Goal: Transaction & Acquisition: Purchase product/service

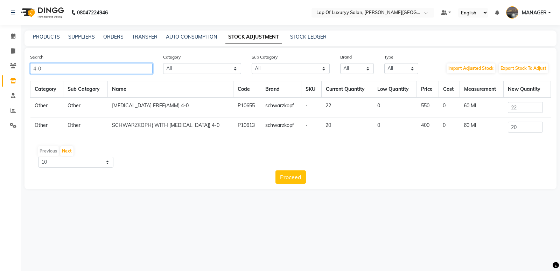
click at [64, 68] on input "4-0" at bounding box center [91, 68] width 123 height 11
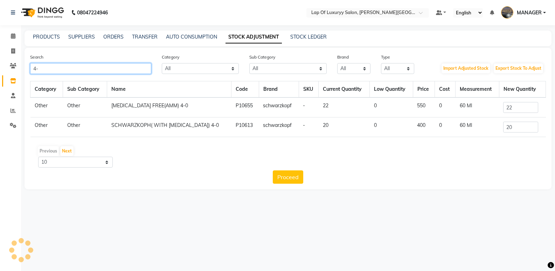
type input "4"
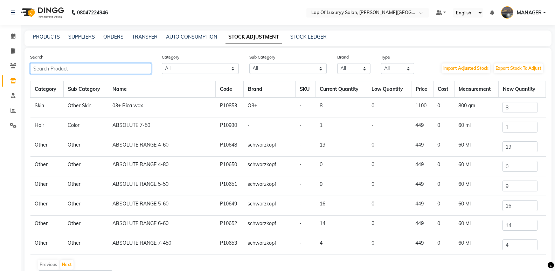
click at [70, 68] on input "text" at bounding box center [90, 68] width 121 height 11
click at [4, 40] on link "Calendar" at bounding box center [10, 36] width 17 height 12
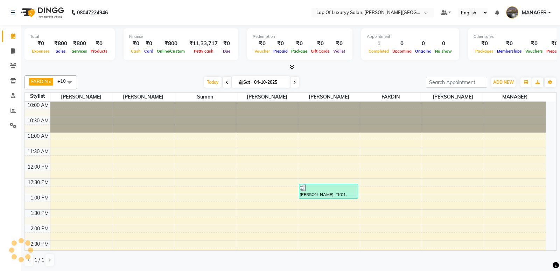
scroll to position [208, 0]
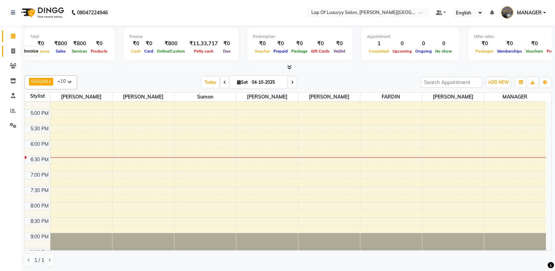
click at [13, 51] on icon at bounding box center [13, 50] width 4 height 5
select select "service"
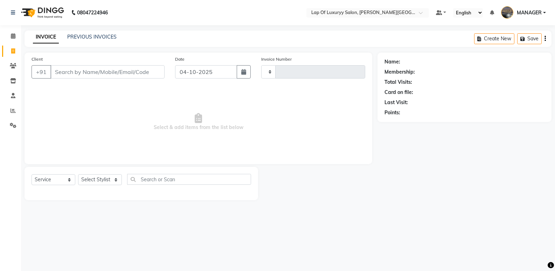
type input "1145"
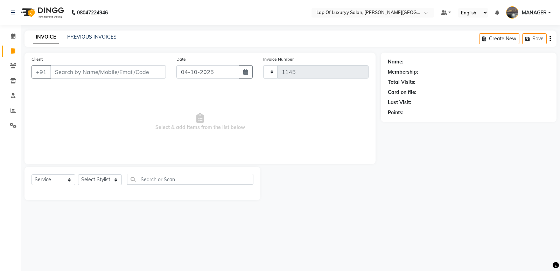
select select "17"
click at [68, 71] on input "Client" at bounding box center [108, 71] width 116 height 13
click at [97, 73] on input "Client" at bounding box center [108, 71] width 116 height 13
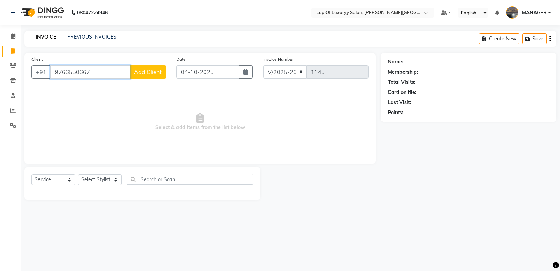
type input "9766550667"
click at [159, 71] on span "Add Client" at bounding box center [148, 71] width 28 height 7
select select "22"
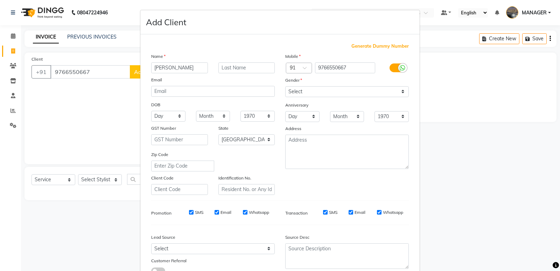
type input "[PERSON_NAME]"
click at [313, 90] on select "Select [DEMOGRAPHIC_DATA] [DEMOGRAPHIC_DATA] Other Prefer Not To Say" at bounding box center [347, 91] width 124 height 11
click at [285, 86] on select "Select [DEMOGRAPHIC_DATA] [DEMOGRAPHIC_DATA] Other Prefer Not To Say" at bounding box center [347, 91] width 124 height 11
click at [291, 89] on select "Select [DEMOGRAPHIC_DATA] [DEMOGRAPHIC_DATA] Other Prefer Not To Say" at bounding box center [347, 91] width 124 height 11
select select "[DEMOGRAPHIC_DATA]"
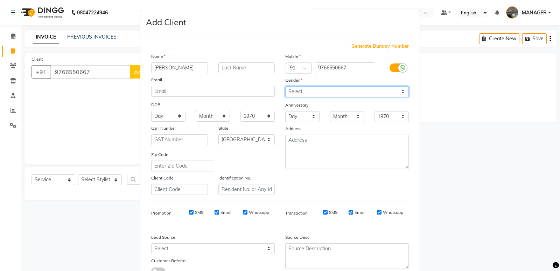
click at [285, 86] on select "Select [DEMOGRAPHIC_DATA] [DEMOGRAPHIC_DATA] Other Prefer Not To Say" at bounding box center [347, 91] width 124 height 11
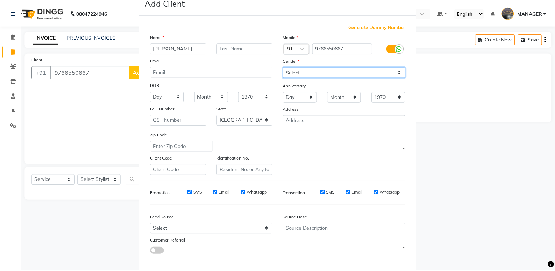
scroll to position [53, 0]
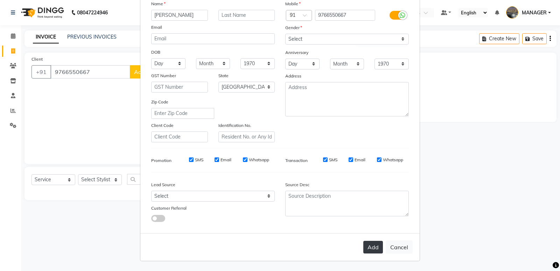
click at [372, 247] on button "Add" at bounding box center [374, 247] width 20 height 13
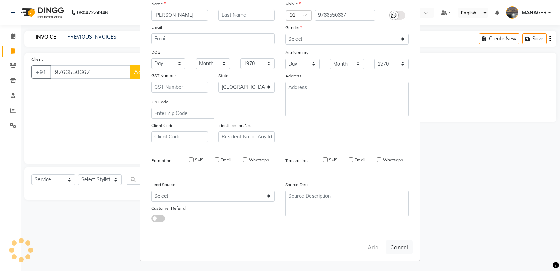
select select
select select "null"
select select
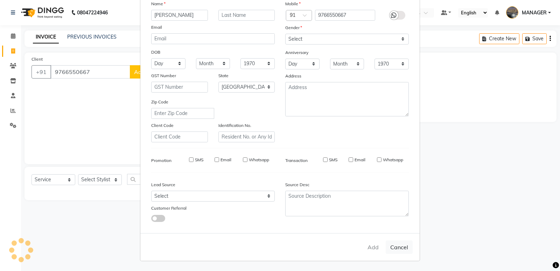
select select
checkbox input "false"
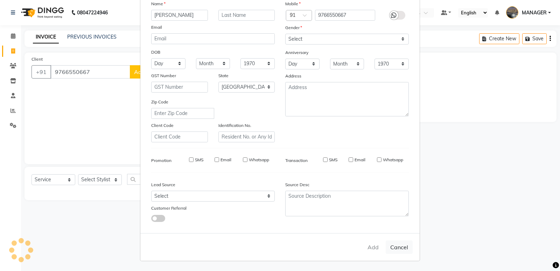
checkbox input "false"
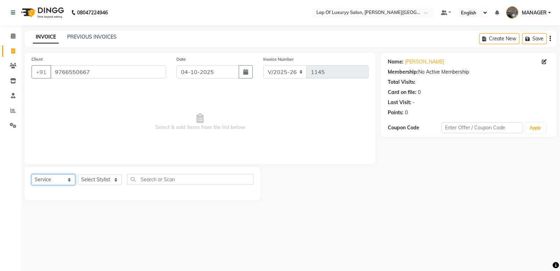
click at [39, 176] on select "Select Service Product Membership Package Voucher Prepaid Gift Card" at bounding box center [54, 179] width 44 height 11
select select "product"
click at [32, 174] on select "Select Service Product Membership Package Voucher Prepaid Gift Card" at bounding box center [54, 179] width 44 height 11
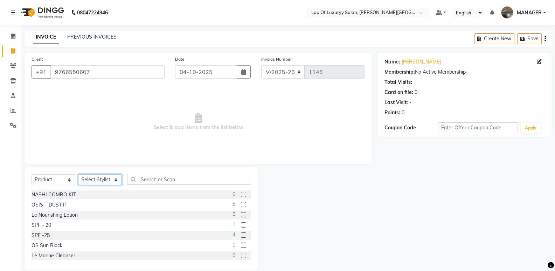
click at [90, 181] on select "Select Stylist FARDIN [PERSON_NAME] [PERSON_NAME] MANAGER [PERSON_NAME] [PERSON…" at bounding box center [100, 179] width 44 height 11
select select "79131"
click at [78, 174] on select "Select Stylist FARDIN [PERSON_NAME] [PERSON_NAME] MANAGER [PERSON_NAME] [PERSON…" at bounding box center [100, 179] width 44 height 11
click at [155, 182] on input "text" at bounding box center [189, 179] width 124 height 11
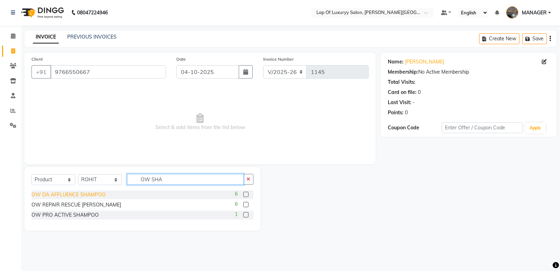
type input "OW SHA"
click at [80, 195] on div "OW DA AFFLUENCE SHAMPOO" at bounding box center [69, 194] width 74 height 7
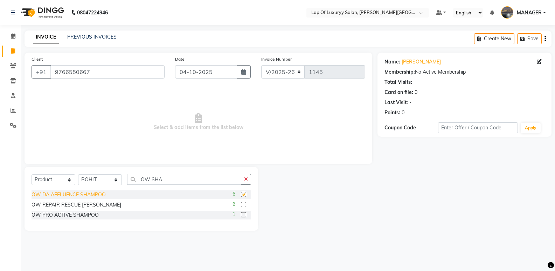
checkbox input "false"
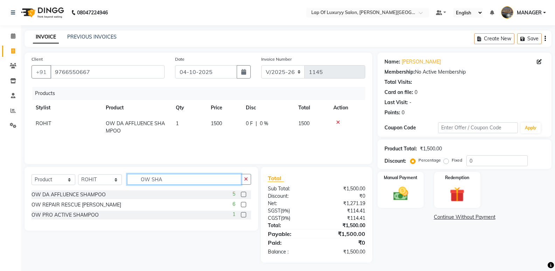
click at [182, 182] on input "OW SHA" at bounding box center [184, 179] width 114 height 11
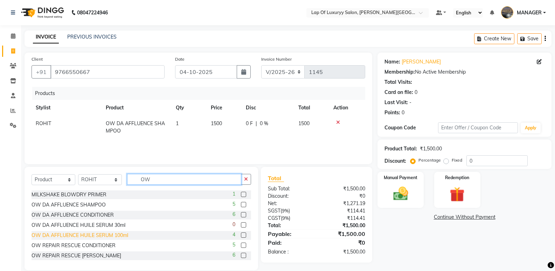
type input "OW"
click at [97, 232] on div "OW DA AFFLUENCE HUILE SERUM 100ml" at bounding box center [80, 235] width 97 height 7
checkbox input "false"
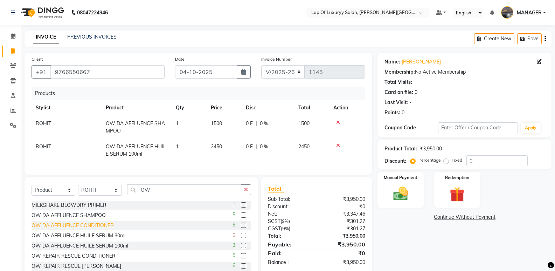
click at [89, 229] on div "OW DA AFFLUENCE CONDITIONER" at bounding box center [73, 225] width 82 height 7
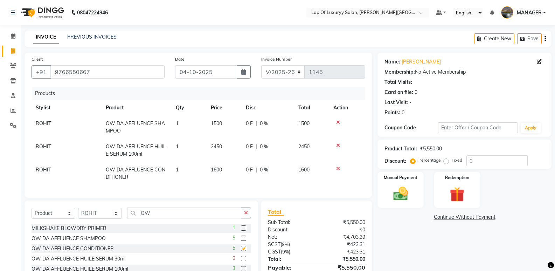
checkbox input "false"
click at [233, 146] on td "2450" at bounding box center [224, 150] width 35 height 23
select select "79131"
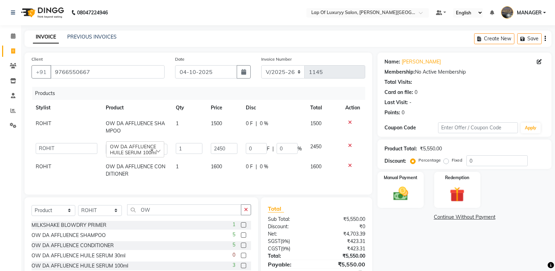
click at [233, 146] on input "2450" at bounding box center [224, 148] width 27 height 11
type input "2499"
click at [435, 234] on div "Name: [PERSON_NAME] Membership: No Active Membership Total Visits: Card on file…" at bounding box center [467, 177] width 179 height 248
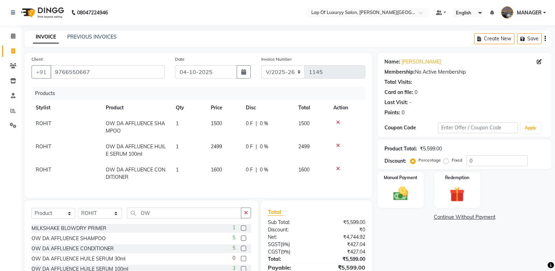
scroll to position [49, 0]
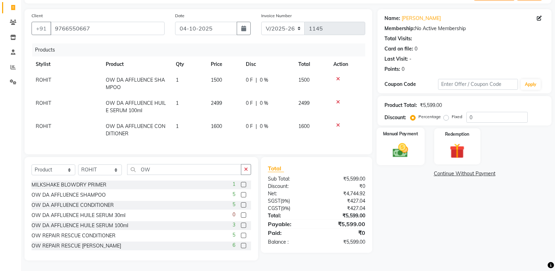
click at [398, 149] on img at bounding box center [400, 150] width 25 height 18
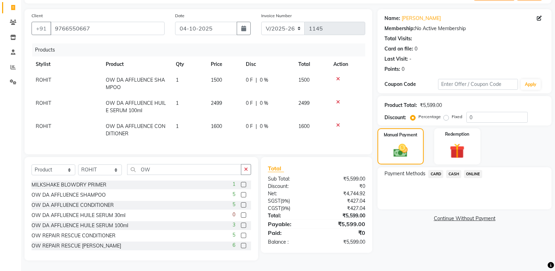
click at [451, 170] on span "CASH" at bounding box center [453, 174] width 15 height 8
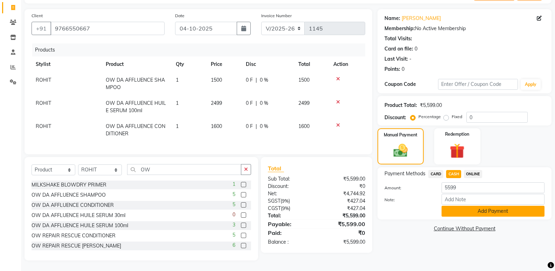
click at [464, 206] on button "Add Payment" at bounding box center [493, 211] width 103 height 11
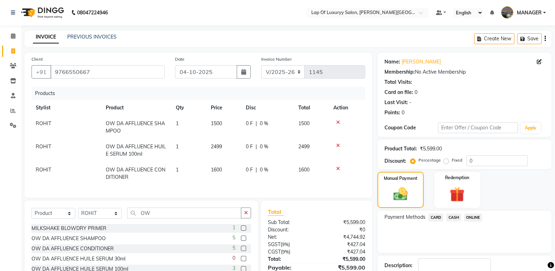
scroll to position [66, 0]
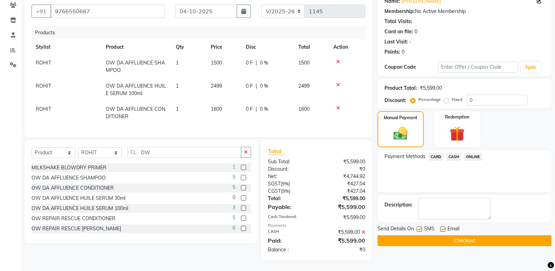
click at [445, 226] on label at bounding box center [442, 228] width 5 height 5
click at [445, 227] on input "checkbox" at bounding box center [442, 229] width 5 height 5
checkbox input "false"
click at [363, 232] on icon at bounding box center [363, 231] width 4 height 5
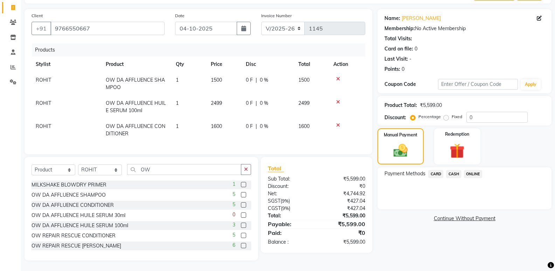
scroll to position [49, 0]
click at [467, 170] on span "ONLINE" at bounding box center [473, 174] width 18 height 8
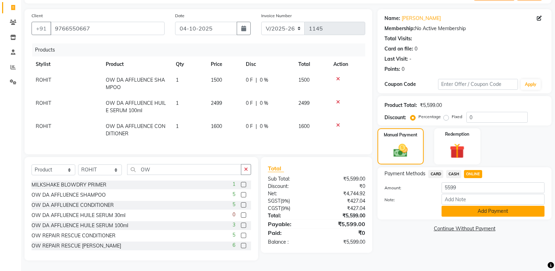
click at [471, 206] on button "Add Payment" at bounding box center [493, 211] width 103 height 11
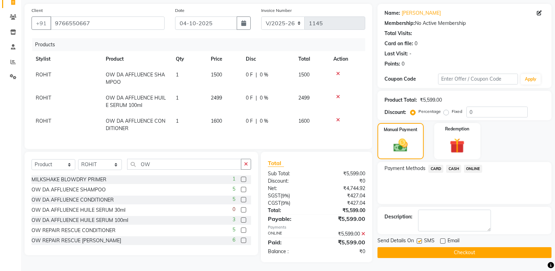
scroll to position [56, 0]
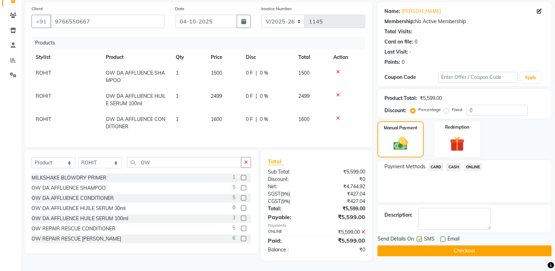
click at [409, 245] on button "Checkout" at bounding box center [465, 250] width 174 height 11
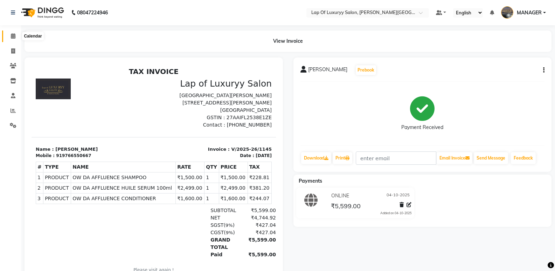
click at [11, 35] on icon at bounding box center [13, 35] width 5 height 5
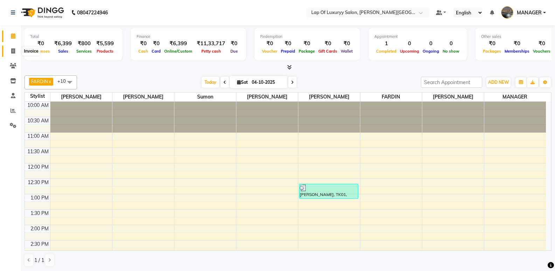
click at [13, 50] on icon at bounding box center [13, 50] width 4 height 5
select select "service"
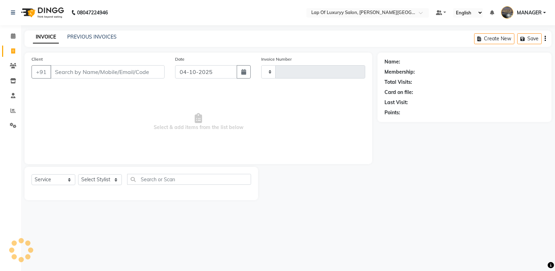
type input "1146"
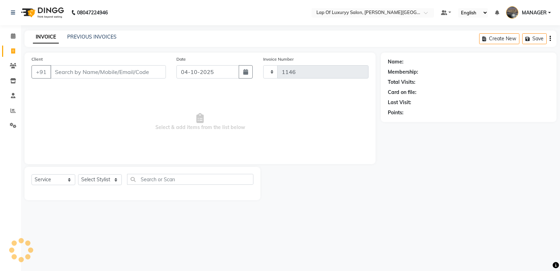
select select "17"
click at [126, 69] on input "Client" at bounding box center [108, 71] width 116 height 13
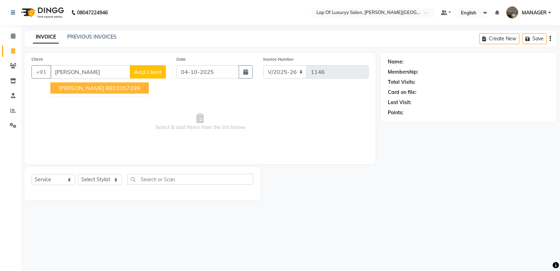
click at [107, 90] on ngb-highlight "9822057299" at bounding box center [122, 87] width 35 height 7
type input "9822057299"
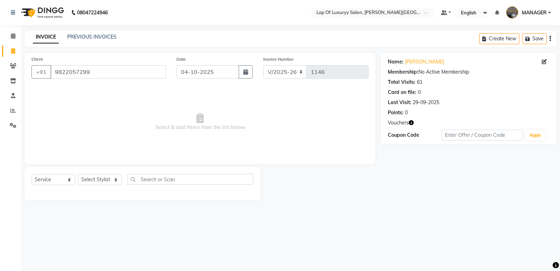
click at [411, 122] on icon "button" at bounding box center [411, 122] width 5 height 5
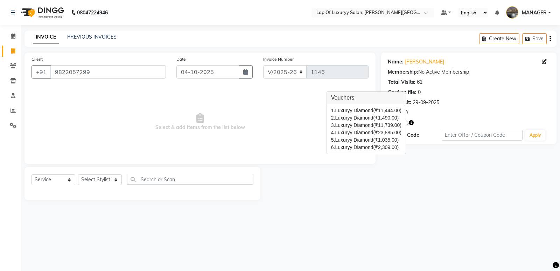
click at [411, 122] on icon "button" at bounding box center [411, 122] width 5 height 5
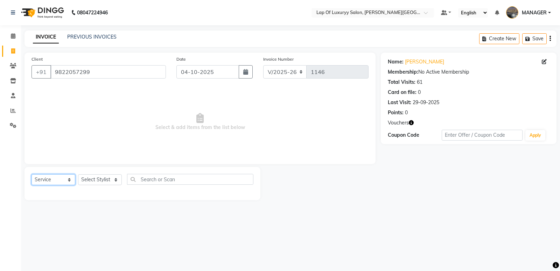
click at [47, 181] on select "Select Service Product Membership Package Voucher Prepaid Gift Card" at bounding box center [54, 179] width 44 height 11
click at [32, 174] on select "Select Service Product Membership Package Voucher Prepaid Gift Card" at bounding box center [54, 179] width 44 height 11
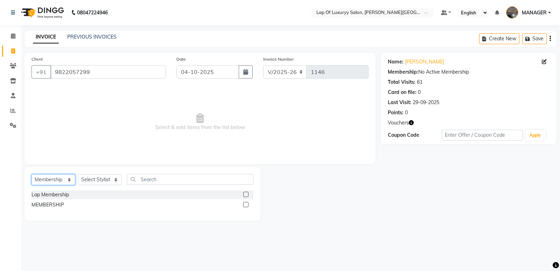
drag, startPoint x: 58, startPoint y: 177, endPoint x: 56, endPoint y: 185, distance: 8.4
click at [58, 177] on select "Select Service Product Membership Package Voucher Prepaid Gift Card" at bounding box center [54, 179] width 44 height 11
select select "V"
click at [32, 174] on select "Select Service Product Membership Package Voucher Prepaid Gift Card" at bounding box center [54, 179] width 44 height 11
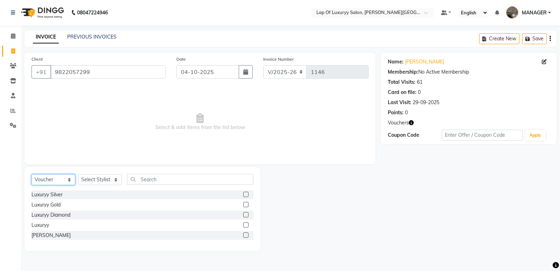
click at [57, 183] on select "Select Service Product Membership Package Voucher Prepaid Gift Card" at bounding box center [54, 179] width 44 height 11
click at [32, 174] on select "Select Service Product Membership Package Voucher Prepaid Gift Card" at bounding box center [54, 179] width 44 height 11
click at [55, 195] on div "Luxuryy Silver" at bounding box center [47, 194] width 31 height 7
checkbox input "false"
click at [51, 209] on div "Luxuryy Silver Luxuryy Gold Luxuryy Diamond Luxuryy [PERSON_NAME]" at bounding box center [143, 215] width 222 height 51
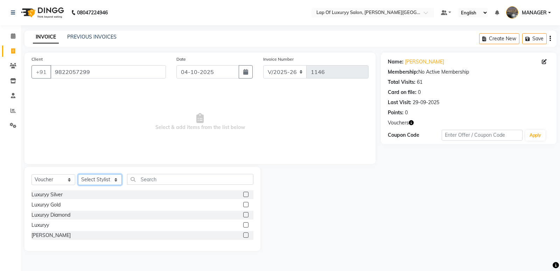
click at [89, 180] on select "Select Stylist FARDIN [PERSON_NAME] [PERSON_NAME] MANAGER [PERSON_NAME] [PERSON…" at bounding box center [100, 179] width 44 height 11
select select "766"
click at [78, 174] on select "Select Stylist FARDIN [PERSON_NAME] [PERSON_NAME] MANAGER [PERSON_NAME] [PERSON…" at bounding box center [100, 179] width 44 height 11
click at [49, 216] on div "Luxuryy Diamond" at bounding box center [51, 214] width 39 height 7
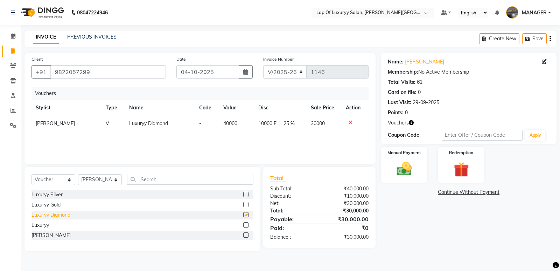
checkbox input "false"
click at [407, 165] on img at bounding box center [404, 169] width 25 height 18
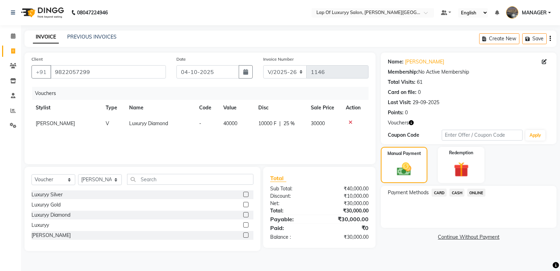
click at [437, 194] on span "CARD" at bounding box center [439, 192] width 15 height 8
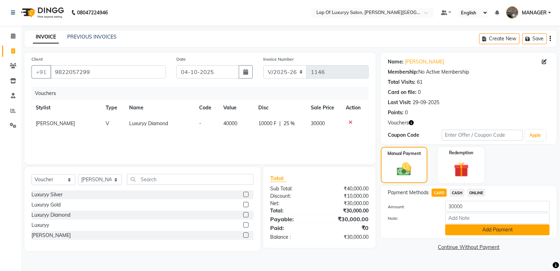
click at [456, 227] on button "Add Payment" at bounding box center [498, 229] width 104 height 11
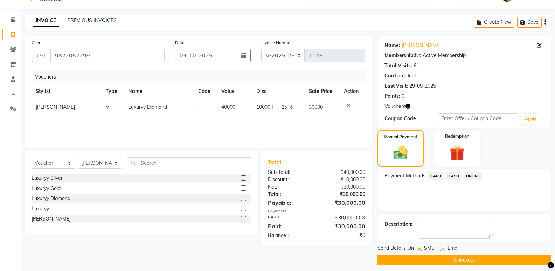
scroll to position [21, 0]
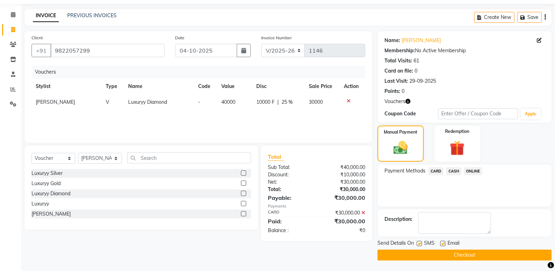
click at [444, 244] on label at bounding box center [442, 243] width 5 height 5
click at [444, 244] on input "checkbox" at bounding box center [442, 243] width 5 height 5
checkbox input "false"
click at [413, 253] on button "Checkout" at bounding box center [465, 254] width 174 height 11
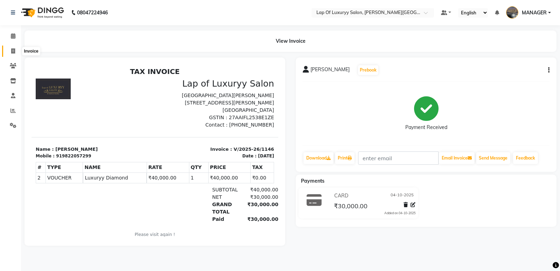
click at [17, 49] on span at bounding box center [13, 51] width 12 height 8
select select "17"
select select "service"
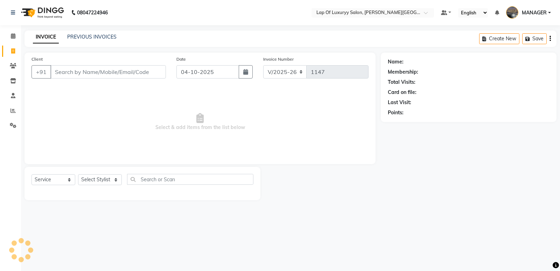
click at [76, 75] on input "Client" at bounding box center [108, 71] width 116 height 13
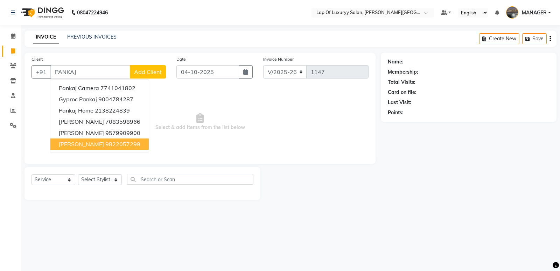
click at [81, 144] on span "[PERSON_NAME]" at bounding box center [81, 143] width 45 height 7
type input "9822057299"
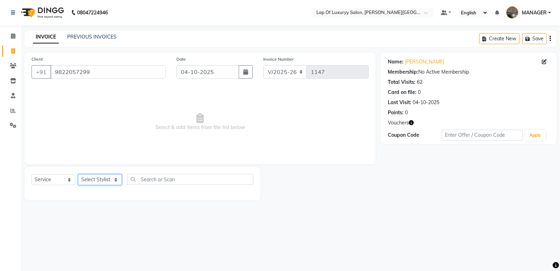
click at [99, 178] on select "Select Stylist FARDIN [PERSON_NAME] [PERSON_NAME] MANAGER [PERSON_NAME] [PERSON…" at bounding box center [100, 179] width 44 height 11
select select "21088"
click at [78, 174] on select "Select Stylist FARDIN [PERSON_NAME] [PERSON_NAME] MANAGER [PERSON_NAME] [PERSON…" at bounding box center [100, 179] width 44 height 11
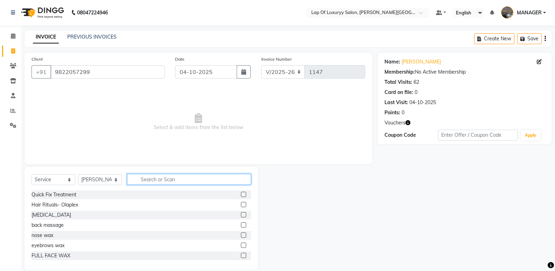
click at [142, 180] on input "text" at bounding box center [189, 179] width 124 height 11
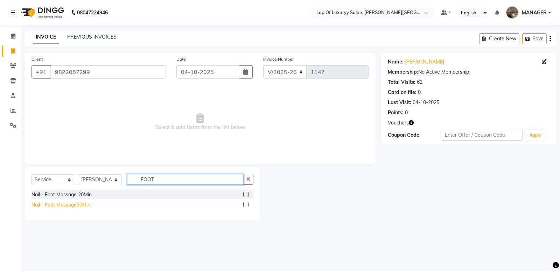
type input "FOOT"
click at [64, 204] on div "Nail - Foot Massage30Min" at bounding box center [61, 204] width 59 height 7
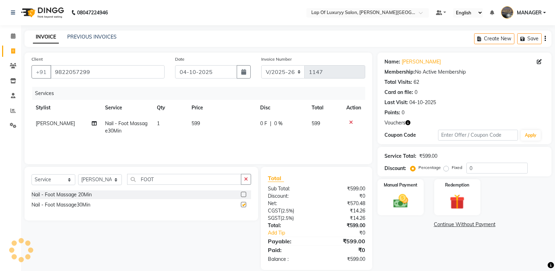
checkbox input "false"
click at [203, 120] on td "599" at bounding box center [221, 127] width 69 height 23
select select "21088"
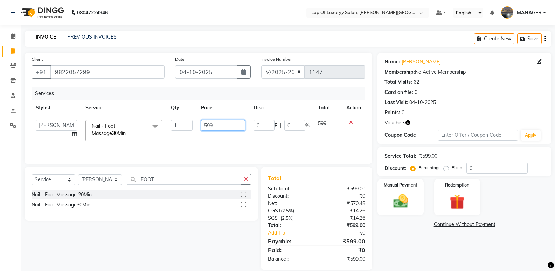
click at [229, 122] on input "599" at bounding box center [223, 125] width 44 height 11
type input "5"
type input "1180"
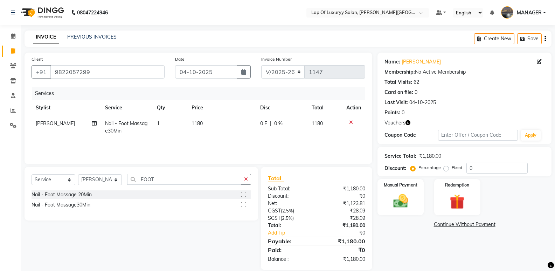
click at [219, 139] on div "Services Stylist Service Qty Price Disc Total Action [PERSON_NAME] Nail - Foot …" at bounding box center [199, 122] width 334 height 70
click at [244, 174] on button "button" at bounding box center [246, 179] width 10 height 11
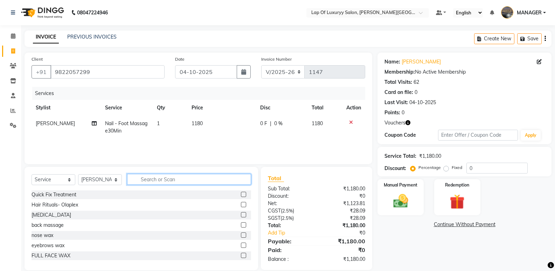
type input "F"
type input "BACK"
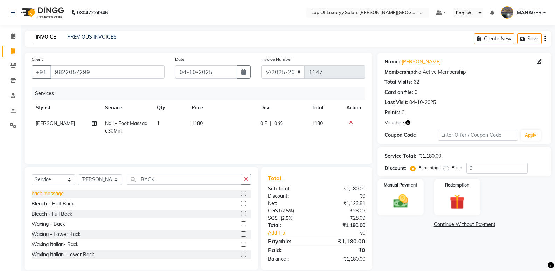
click at [46, 192] on div "back massage" at bounding box center [48, 193] width 32 height 7
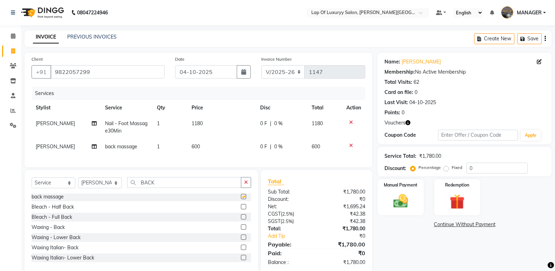
checkbox input "false"
click at [215, 144] on td "600" at bounding box center [221, 147] width 69 height 16
select select "21088"
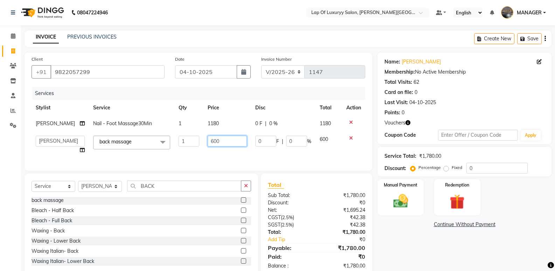
click at [215, 144] on input "600" at bounding box center [227, 141] width 39 height 11
type input "6"
type input "944"
click at [211, 149] on td "944" at bounding box center [228, 144] width 48 height 27
select select "21088"
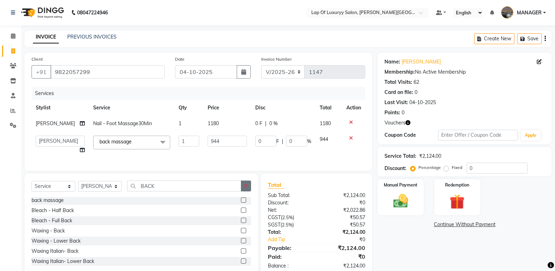
click at [241, 189] on button "button" at bounding box center [246, 185] width 10 height 11
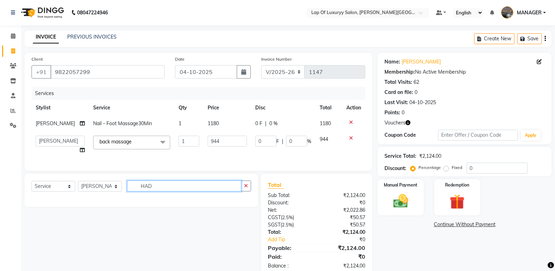
scroll to position [0, 0]
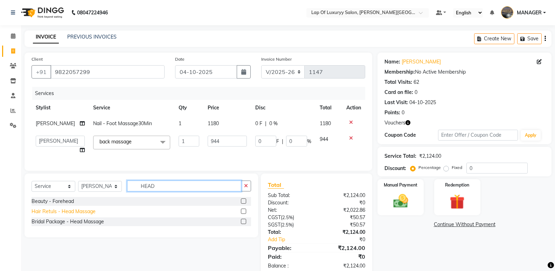
type input "HEAD"
click at [47, 215] on div "Hair Retuls - Head Massage" at bounding box center [64, 211] width 64 height 7
checkbox input "false"
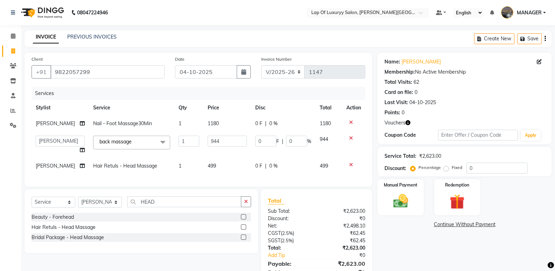
click at [219, 165] on td "499" at bounding box center [228, 166] width 48 height 16
select select "21088"
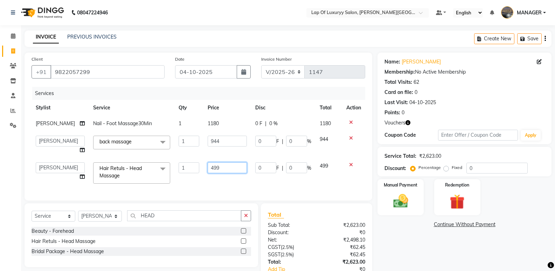
click at [219, 165] on input "499" at bounding box center [227, 167] width 39 height 11
type input "4"
type input "1180"
click at [216, 186] on div "Client [PHONE_NUMBER] Date [DATE] Invoice Number V/2025 V/[PHONE_NUMBER] Servic…" at bounding box center [199, 127] width 348 height 148
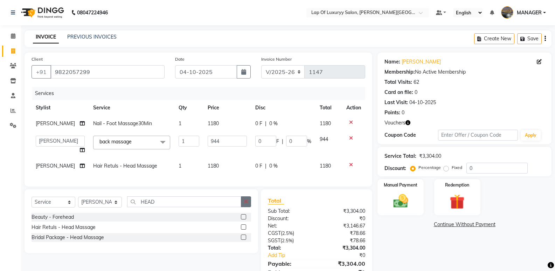
click at [244, 206] on button "button" at bounding box center [246, 201] width 10 height 11
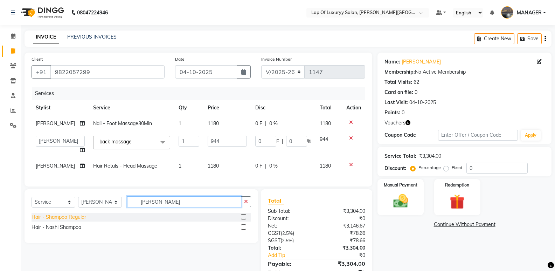
type input "[PERSON_NAME]"
click at [82, 221] on div "Hair - Shampoo Regular" at bounding box center [59, 216] width 55 height 7
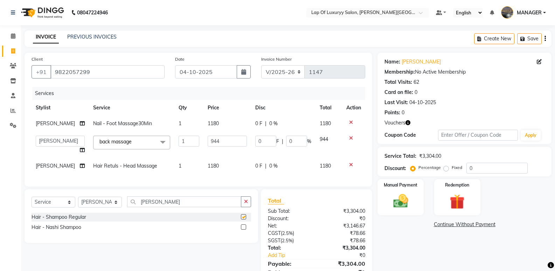
checkbox input "false"
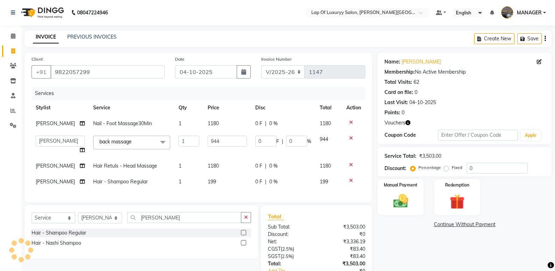
click at [208, 183] on span "199" at bounding box center [212, 181] width 8 height 6
select select "21088"
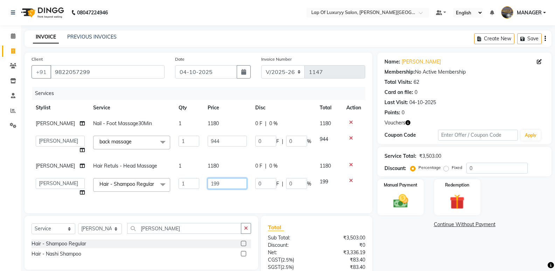
click at [220, 182] on input "199" at bounding box center [227, 183] width 39 height 11
type input "1"
type input "531"
click at [210, 197] on div "Services Stylist Service Qty Price Disc Total Action [PERSON_NAME] Nail - Foot …" at bounding box center [199, 146] width 334 height 119
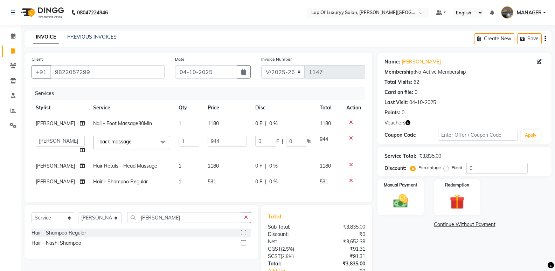
click at [222, 165] on td "1180" at bounding box center [228, 166] width 48 height 16
select select "21088"
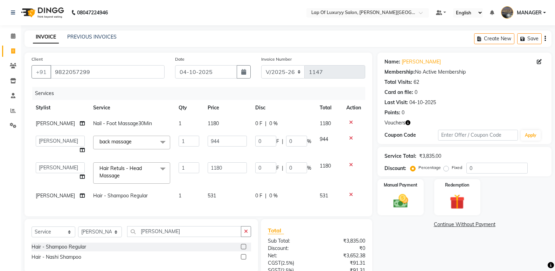
click at [193, 165] on td "1" at bounding box center [188, 173] width 29 height 30
click at [187, 166] on input "1" at bounding box center [189, 167] width 21 height 11
type input "2"
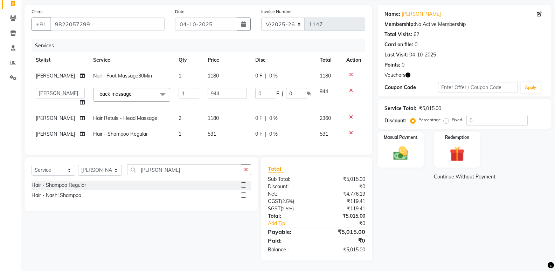
scroll to position [53, 0]
click at [405, 237] on div "Name: [PERSON_NAME] Membership: No Active Membership Total Visits: 62 Card on f…" at bounding box center [467, 132] width 179 height 255
click at [350, 115] on icon at bounding box center [351, 117] width 4 height 5
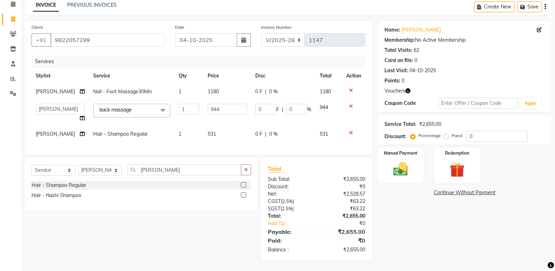
scroll to position [37, 0]
click at [248, 169] on icon "button" at bounding box center [246, 169] width 4 height 5
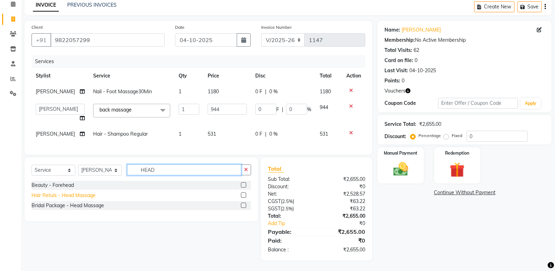
type input "HEAD"
click at [88, 195] on div "Hair Retuls - Head Massage" at bounding box center [64, 195] width 64 height 7
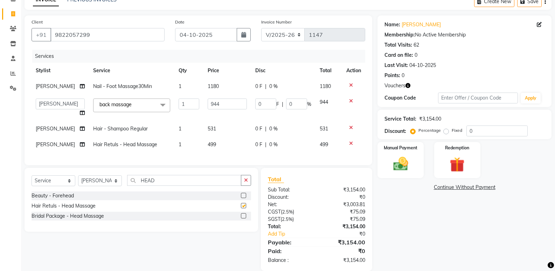
checkbox input "false"
click at [219, 147] on td "499" at bounding box center [228, 145] width 48 height 16
select select "21088"
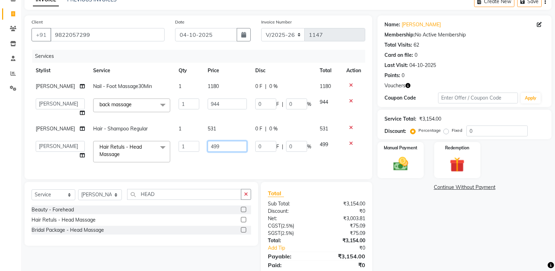
click at [219, 147] on input "499" at bounding box center [227, 146] width 39 height 11
click at [228, 143] on input "499" at bounding box center [227, 146] width 39 height 11
type input "4"
type input "1180"
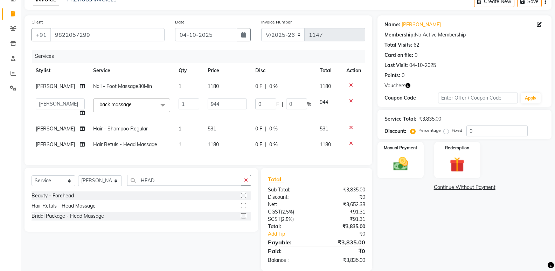
click at [388, 212] on div "Name: [PERSON_NAME] Membership: No Active Membership Total Visits: 62 Card on f…" at bounding box center [467, 142] width 179 height 255
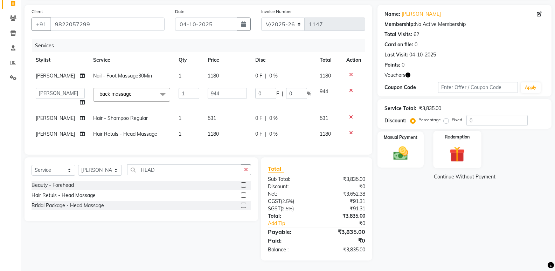
click at [453, 151] on img at bounding box center [457, 153] width 25 height 19
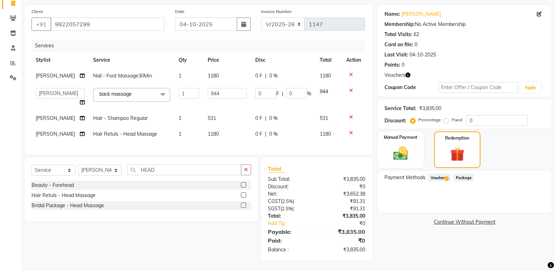
click at [433, 175] on span "Voucher 7" at bounding box center [439, 177] width 22 height 8
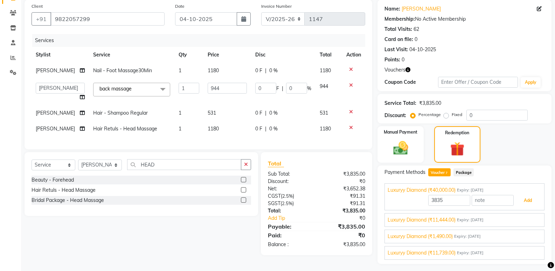
click at [525, 198] on button "Add" at bounding box center [528, 200] width 26 height 12
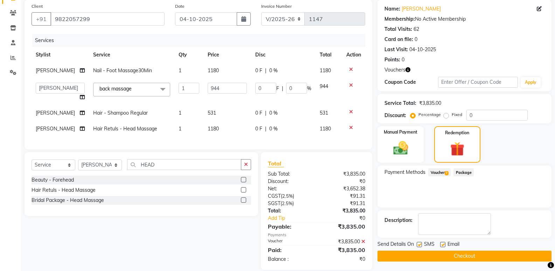
scroll to position [68, 0]
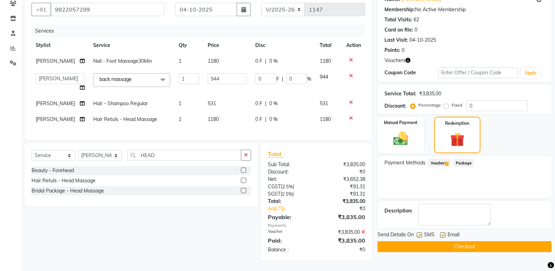
click at [441, 232] on label at bounding box center [442, 234] width 5 height 5
click at [441, 233] on input "checkbox" at bounding box center [442, 235] width 5 height 5
checkbox input "false"
click at [420, 232] on label at bounding box center [419, 234] width 5 height 5
click at [420, 233] on input "checkbox" at bounding box center [419, 235] width 5 height 5
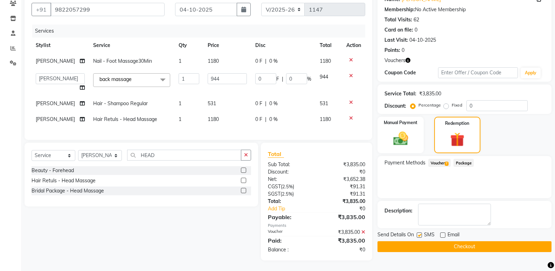
checkbox input "false"
click at [416, 241] on button "Checkout" at bounding box center [465, 246] width 174 height 11
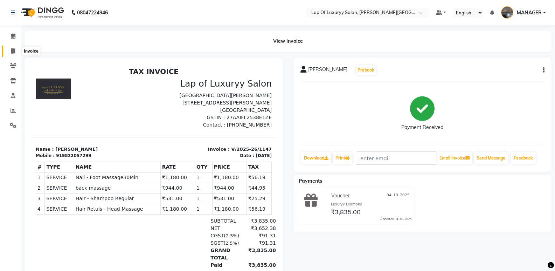
click at [14, 50] on icon at bounding box center [13, 50] width 4 height 5
select select "17"
select select "service"
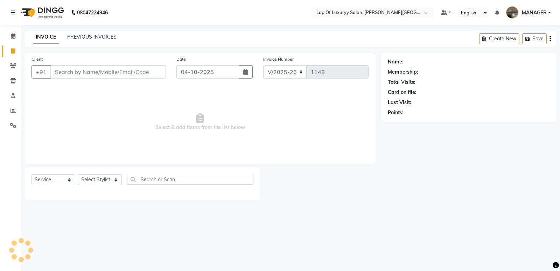
click at [112, 70] on input "Client" at bounding box center [108, 71] width 116 height 13
click at [112, 77] on input "Client" at bounding box center [108, 71] width 116 height 13
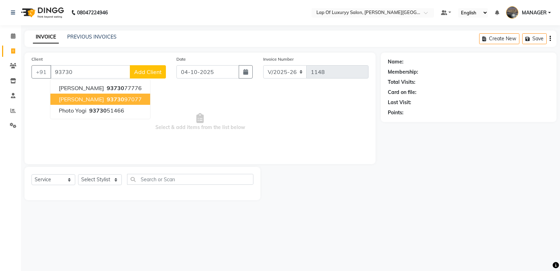
click at [98, 99] on span "[PERSON_NAME]" at bounding box center [81, 99] width 45 height 7
type input "9373097077"
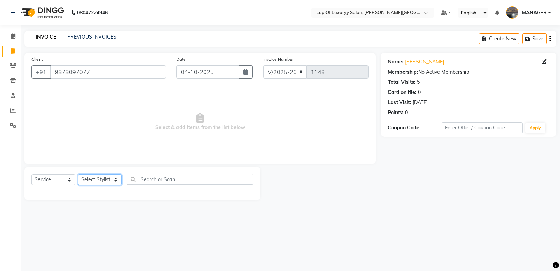
click at [100, 181] on select "Select Stylist FARDIN [PERSON_NAME] [PERSON_NAME] MANAGER [PERSON_NAME] [PERSON…" at bounding box center [100, 179] width 44 height 11
select select "54653"
click at [78, 174] on select "Select Stylist FARDIN [PERSON_NAME] [PERSON_NAME] MANAGER [PERSON_NAME] [PERSON…" at bounding box center [100, 179] width 44 height 11
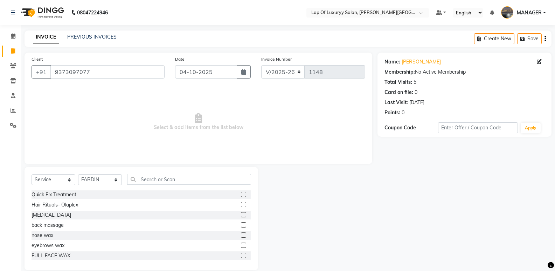
click at [148, 173] on div "Select Service Product Membership Package Voucher Prepaid Gift Card Select Styl…" at bounding box center [142, 218] width 234 height 103
click at [149, 179] on input "text" at bounding box center [189, 179] width 124 height 11
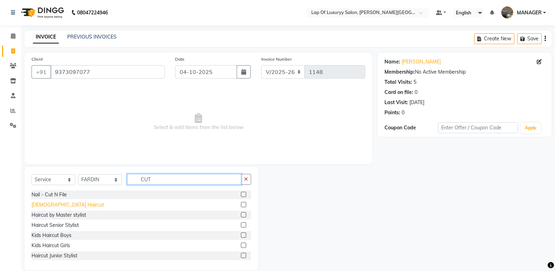
type input "CUT"
click at [55, 206] on div "[DEMOGRAPHIC_DATA] Haircut" at bounding box center [68, 204] width 73 height 7
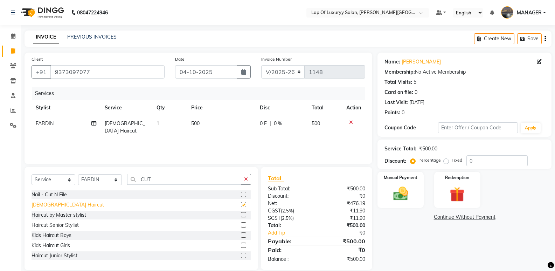
checkbox input "false"
click at [204, 127] on td "500" at bounding box center [221, 127] width 69 height 23
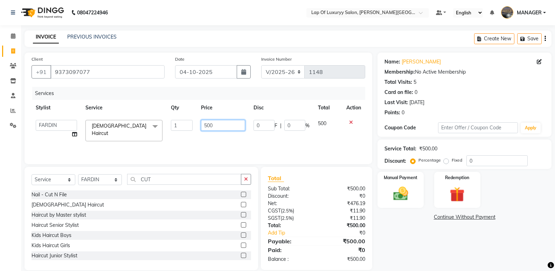
click at [216, 126] on input "500" at bounding box center [223, 125] width 44 height 11
type input "5"
type input "700"
click at [214, 136] on div "Services Stylist Service Qty Price Disc Total Action FARDIN [PERSON_NAME] [PERS…" at bounding box center [199, 122] width 334 height 70
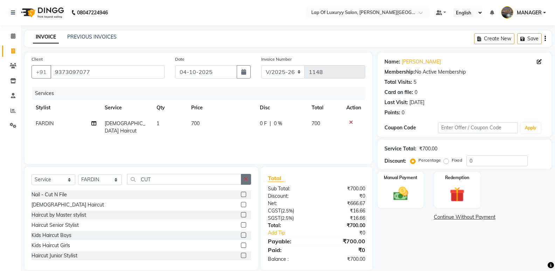
click at [249, 181] on button "button" at bounding box center [246, 179] width 10 height 11
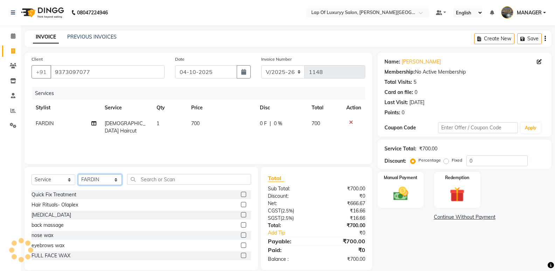
click at [113, 181] on select "Select Stylist FARDIN [PERSON_NAME] [PERSON_NAME] MANAGER [PERSON_NAME] [PERSON…" at bounding box center [100, 179] width 44 height 11
select select "65995"
click at [78, 174] on select "Select Stylist FARDIN [PERSON_NAME] [PERSON_NAME] MANAGER [PERSON_NAME] [PERSON…" at bounding box center [100, 179] width 44 height 11
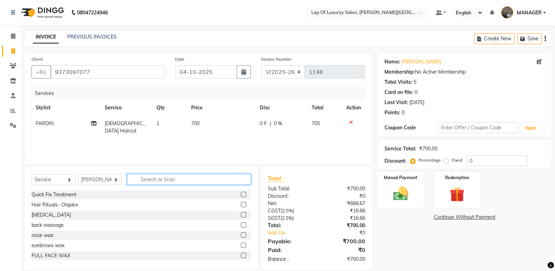
click at [167, 184] on input "text" at bounding box center [189, 179] width 124 height 11
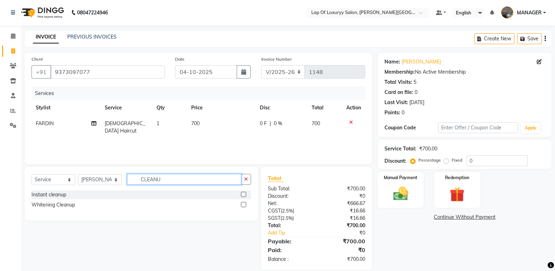
type input "CLEANU"
click at [38, 211] on div "Instant cleanup [MEDICAL_DATA] Cleanup" at bounding box center [142, 201] width 220 height 23
click at [40, 209] on div "Whitening Cleanup" at bounding box center [142, 204] width 220 height 9
click at [50, 204] on div "Whitening Cleanup" at bounding box center [53, 204] width 43 height 7
checkbox input "false"
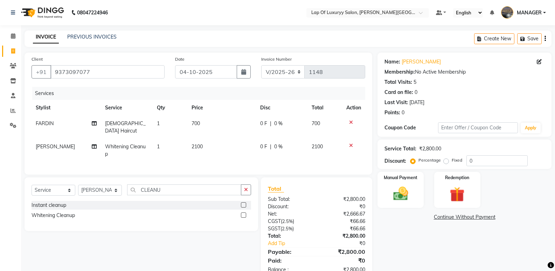
scroll to position [18, 0]
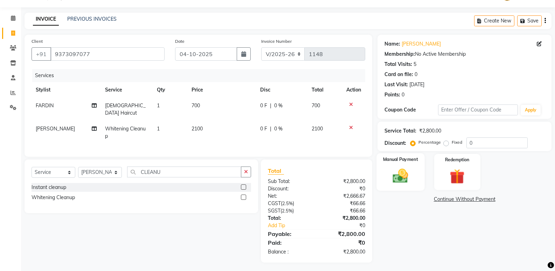
click at [402, 170] on img at bounding box center [400, 176] width 25 height 18
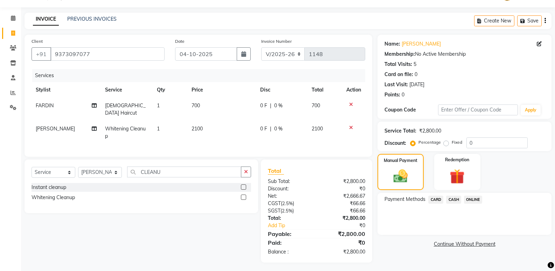
click at [474, 197] on span "ONLINE" at bounding box center [473, 199] width 18 height 8
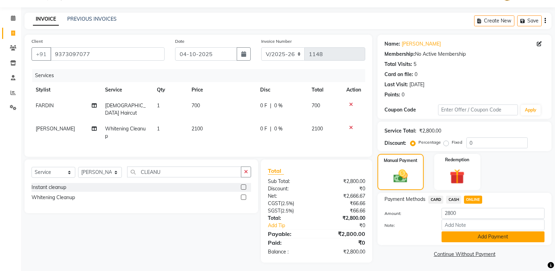
click at [456, 236] on button "Add Payment" at bounding box center [493, 236] width 103 height 11
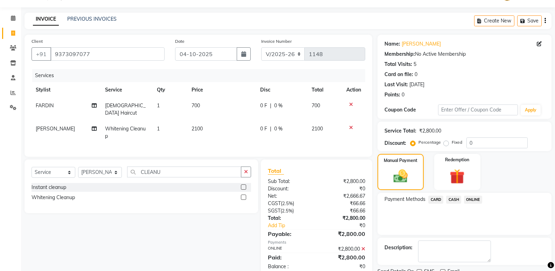
scroll to position [46, 0]
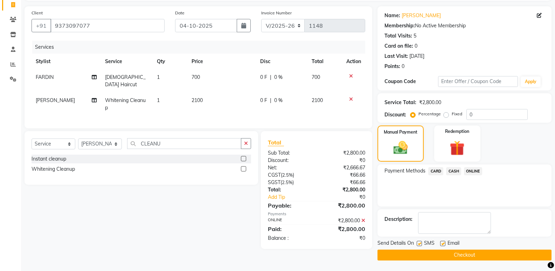
click at [443, 244] on label at bounding box center [442, 243] width 5 height 5
click at [443, 244] on input "checkbox" at bounding box center [442, 243] width 5 height 5
checkbox input "false"
click at [388, 257] on button "Checkout" at bounding box center [465, 254] width 174 height 11
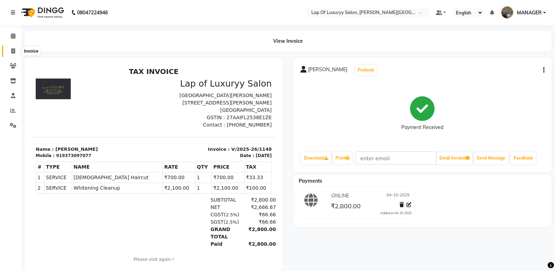
click at [14, 47] on span at bounding box center [13, 51] width 12 height 8
select select "service"
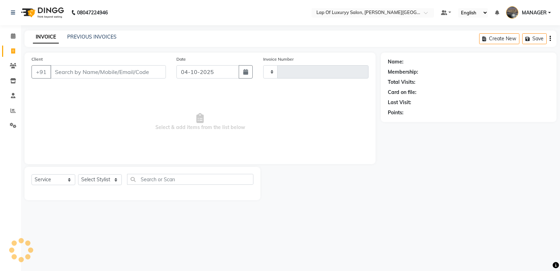
type input "1149"
select select "17"
